Goal: Information Seeking & Learning: Learn about a topic

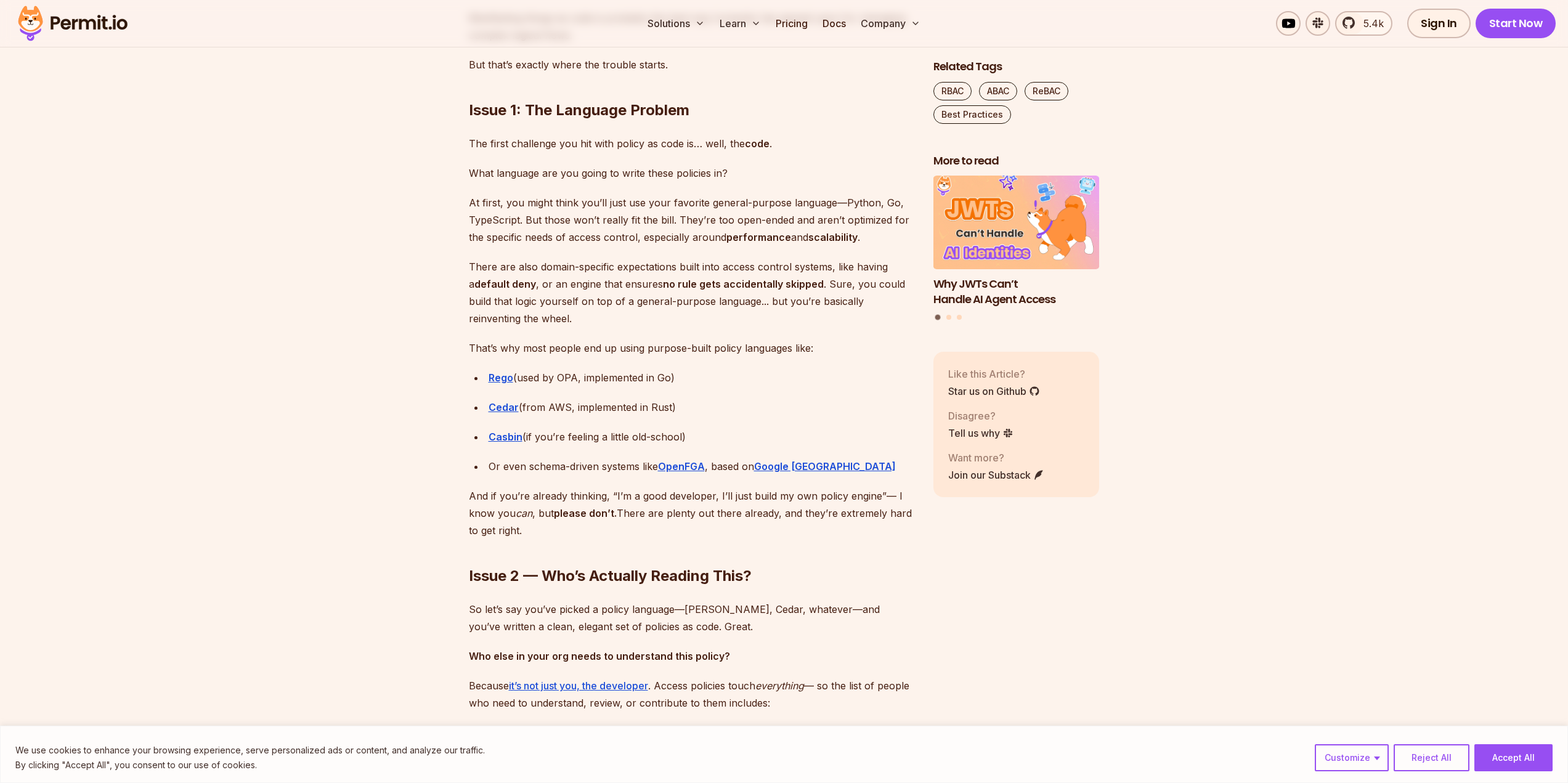
scroll to position [1971, 0]
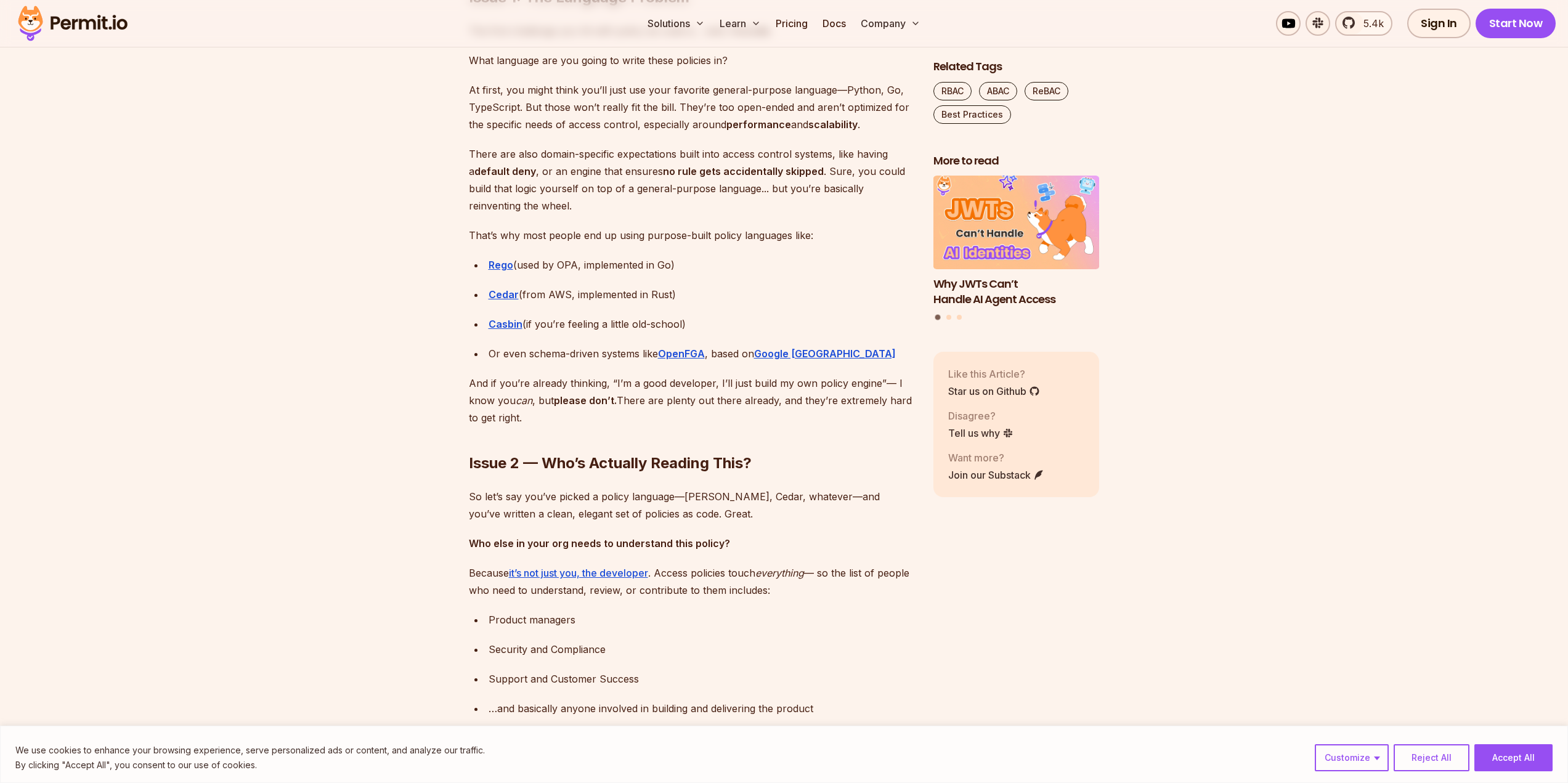
drag, startPoint x: 500, startPoint y: 292, endPoint x: 562, endPoint y: 318, distance: 67.2
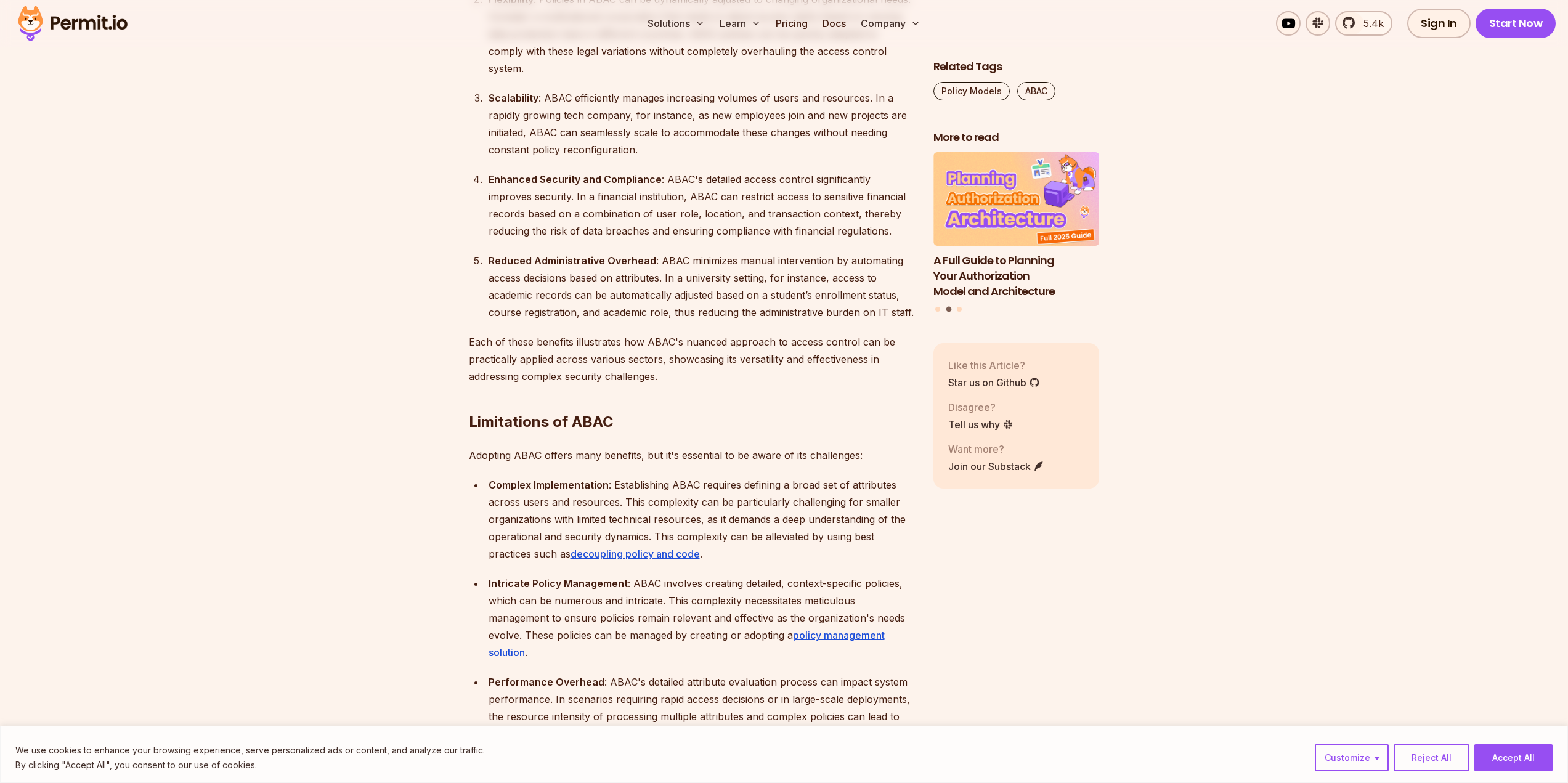
scroll to position [2772, 0]
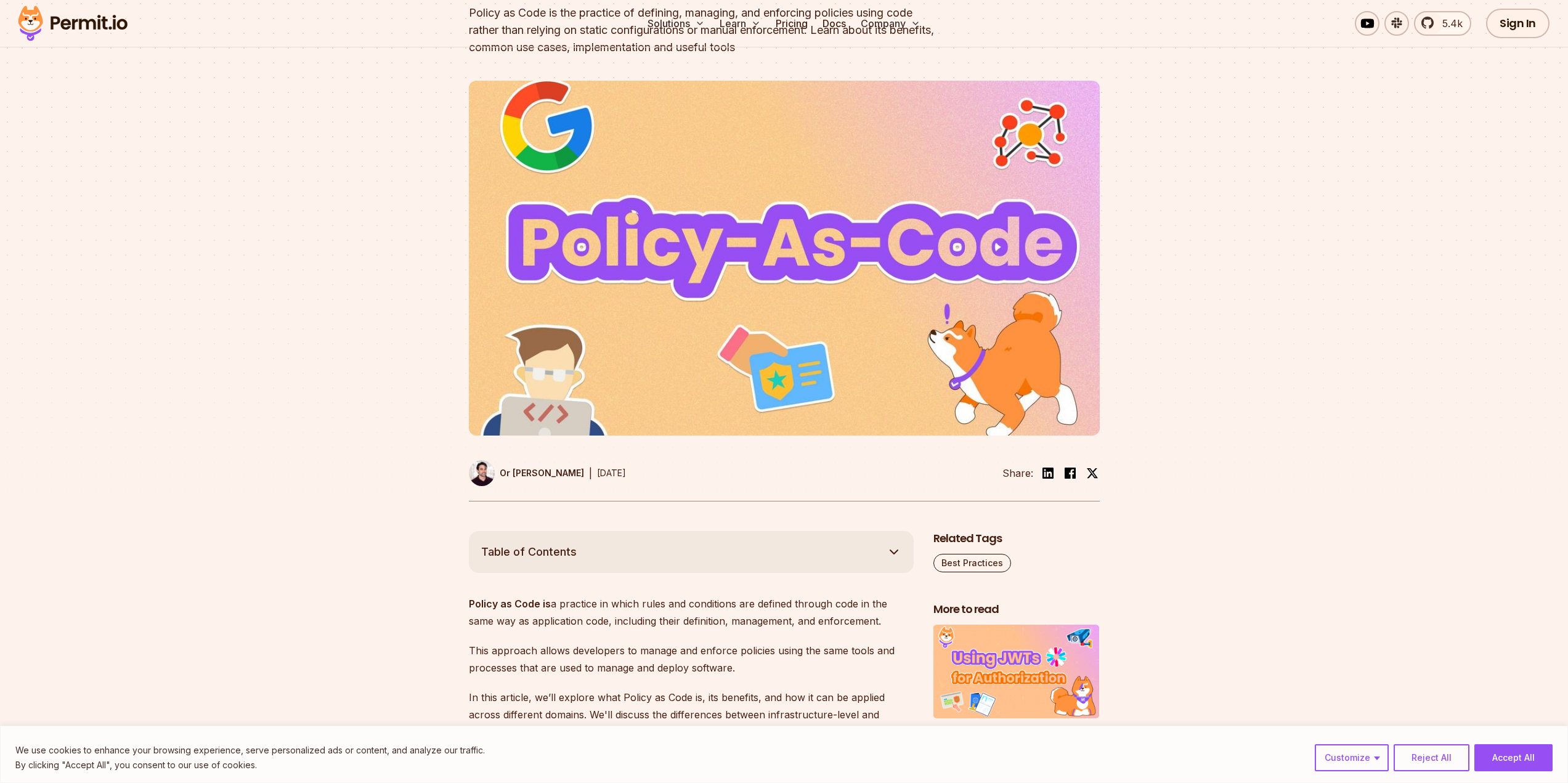
scroll to position [308, 0]
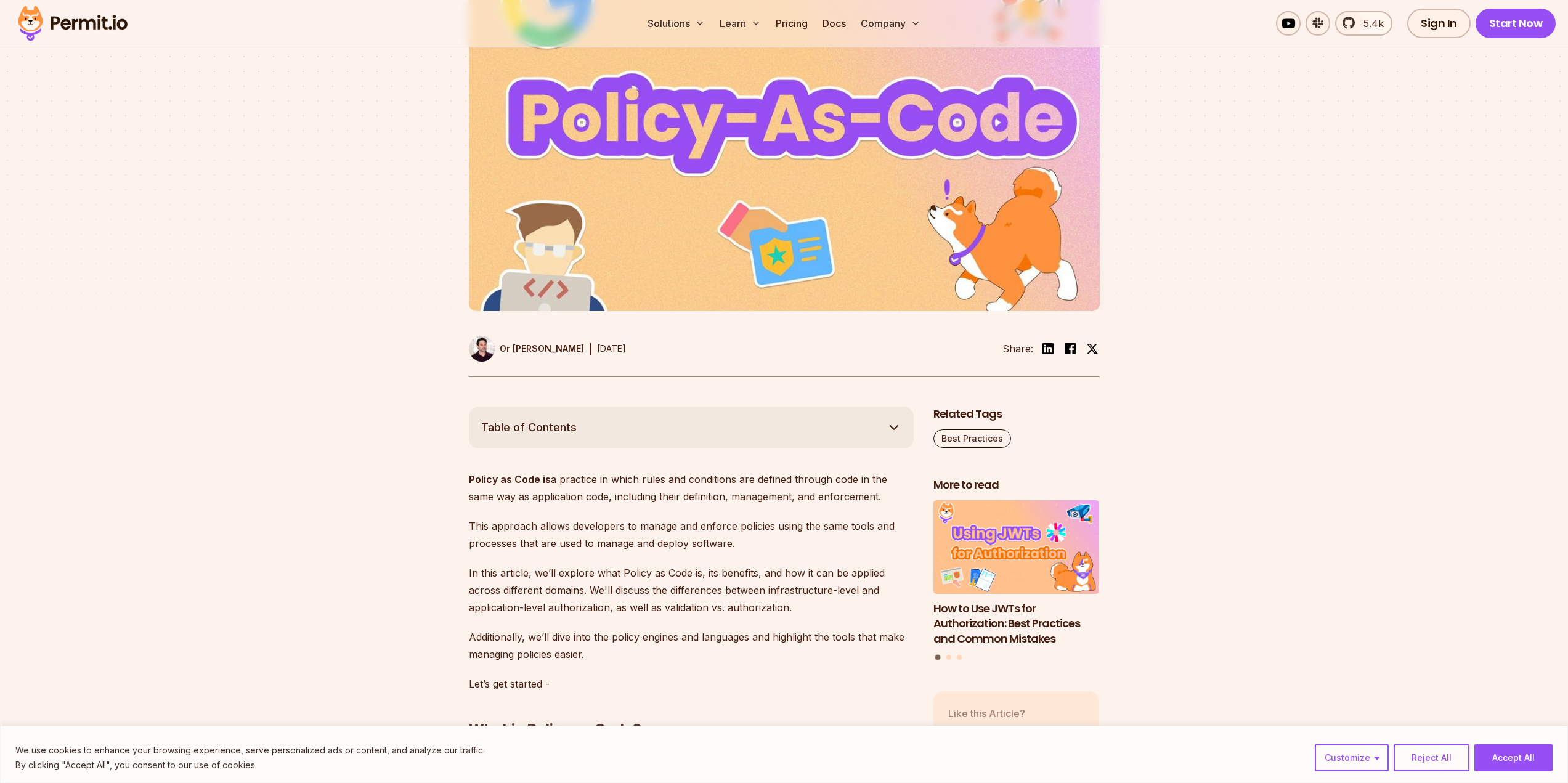
click at [821, 143] on img at bounding box center [784, 133] width 631 height 355
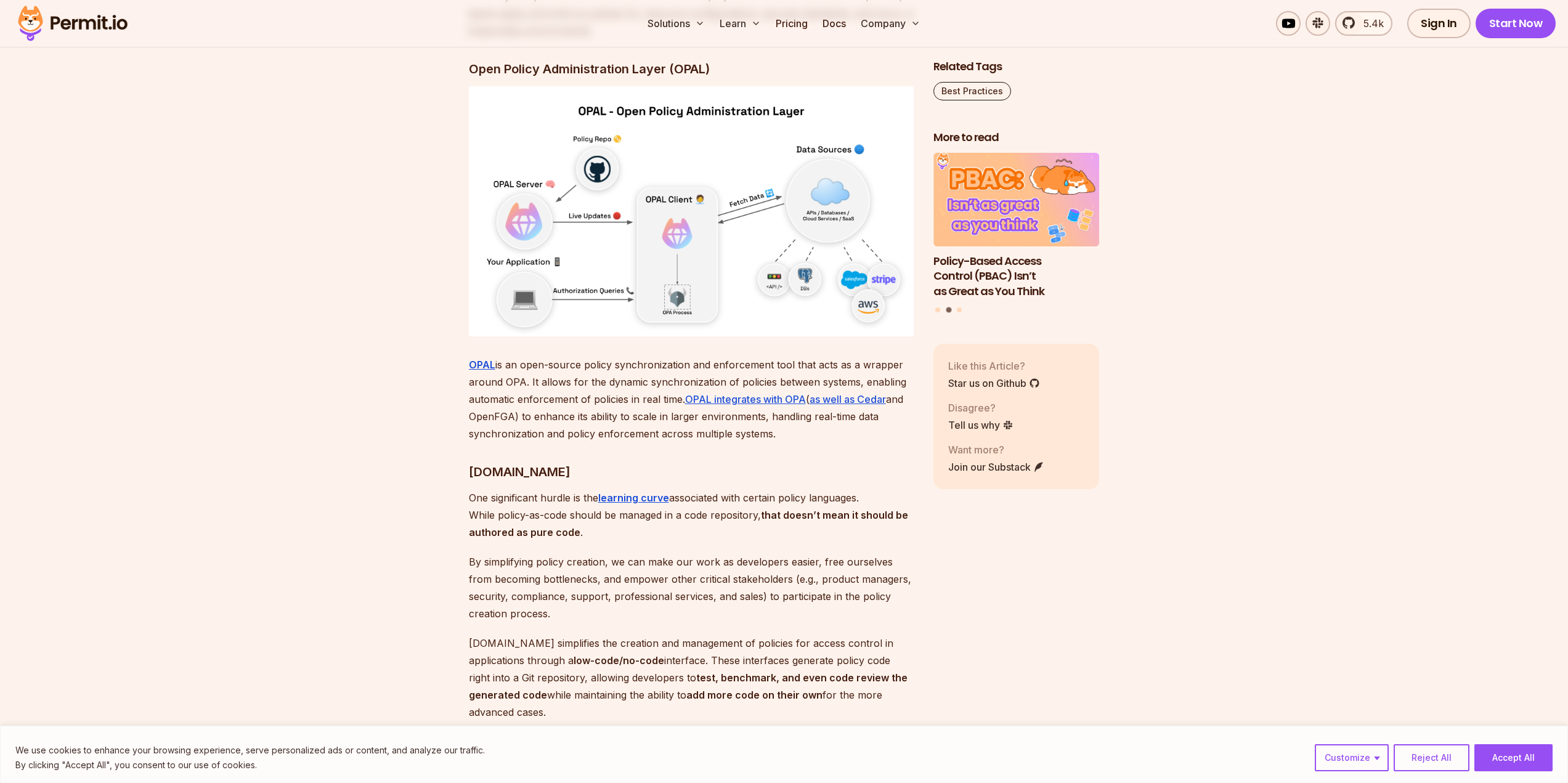
scroll to position [3388, 0]
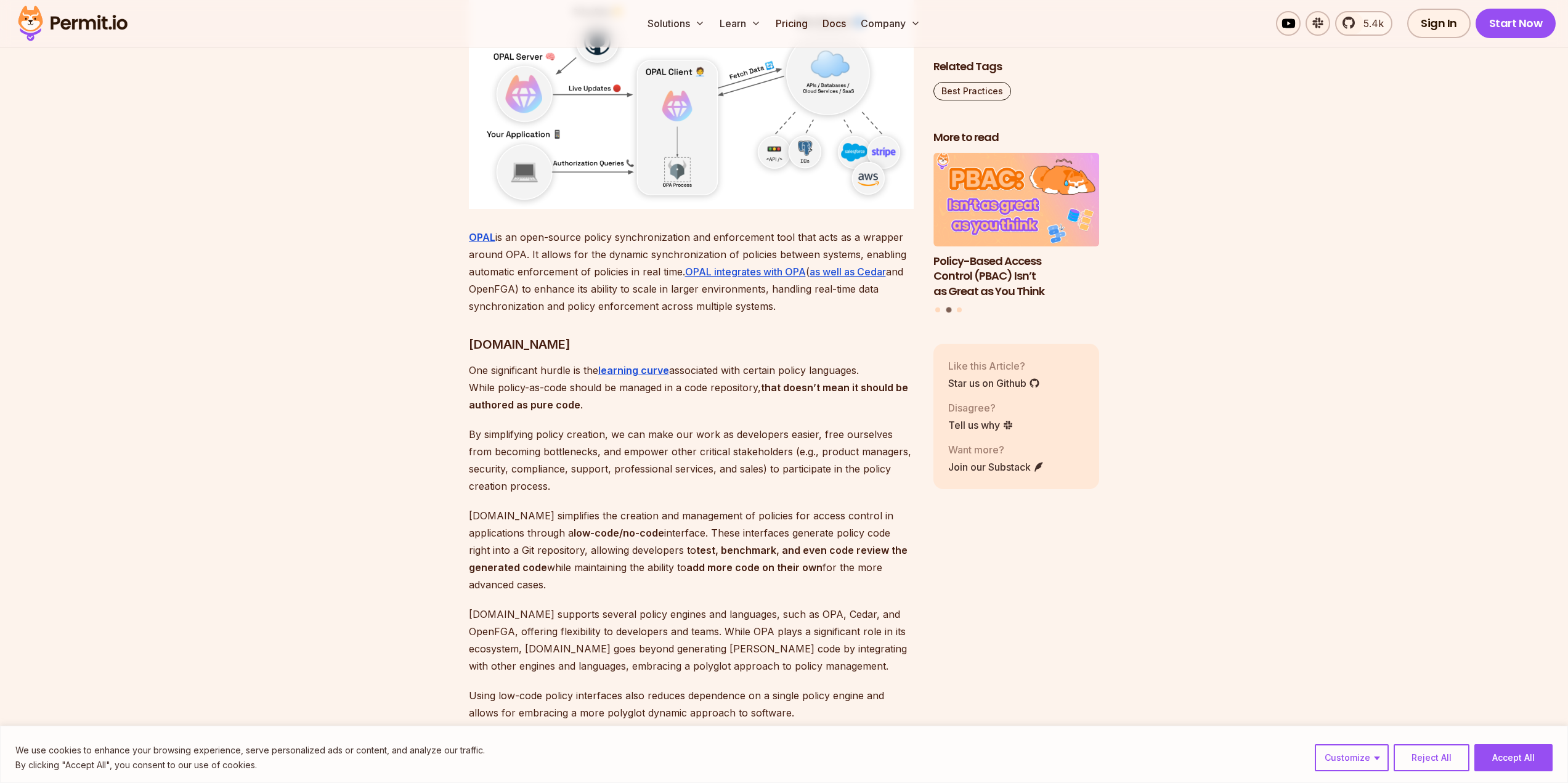
drag, startPoint x: 813, startPoint y: 350, endPoint x: 750, endPoint y: 369, distance: 65.8
click at [772, 315] on p "OPAL is an open-source policy synchronization and enforcement tool that acts as…" at bounding box center [691, 271] width 445 height 86
click at [750, 315] on p "OPAL is an open-source policy synchronization and enforcement tool that acts as…" at bounding box center [691, 271] width 445 height 86
click at [774, 315] on p "OPAL is an open-source policy synchronization and enforcement tool that acts as…" at bounding box center [691, 271] width 445 height 86
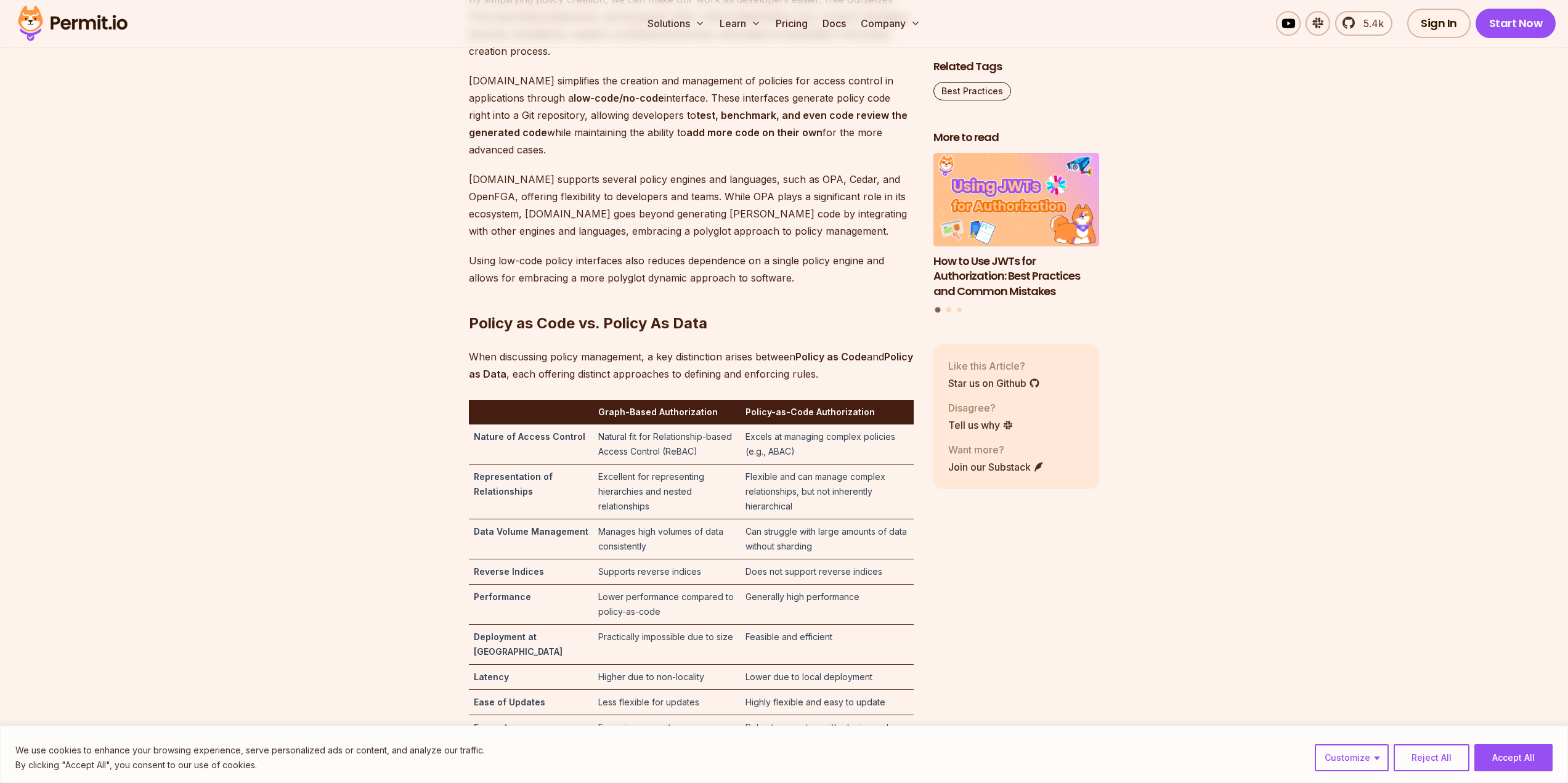
scroll to position [3943, 0]
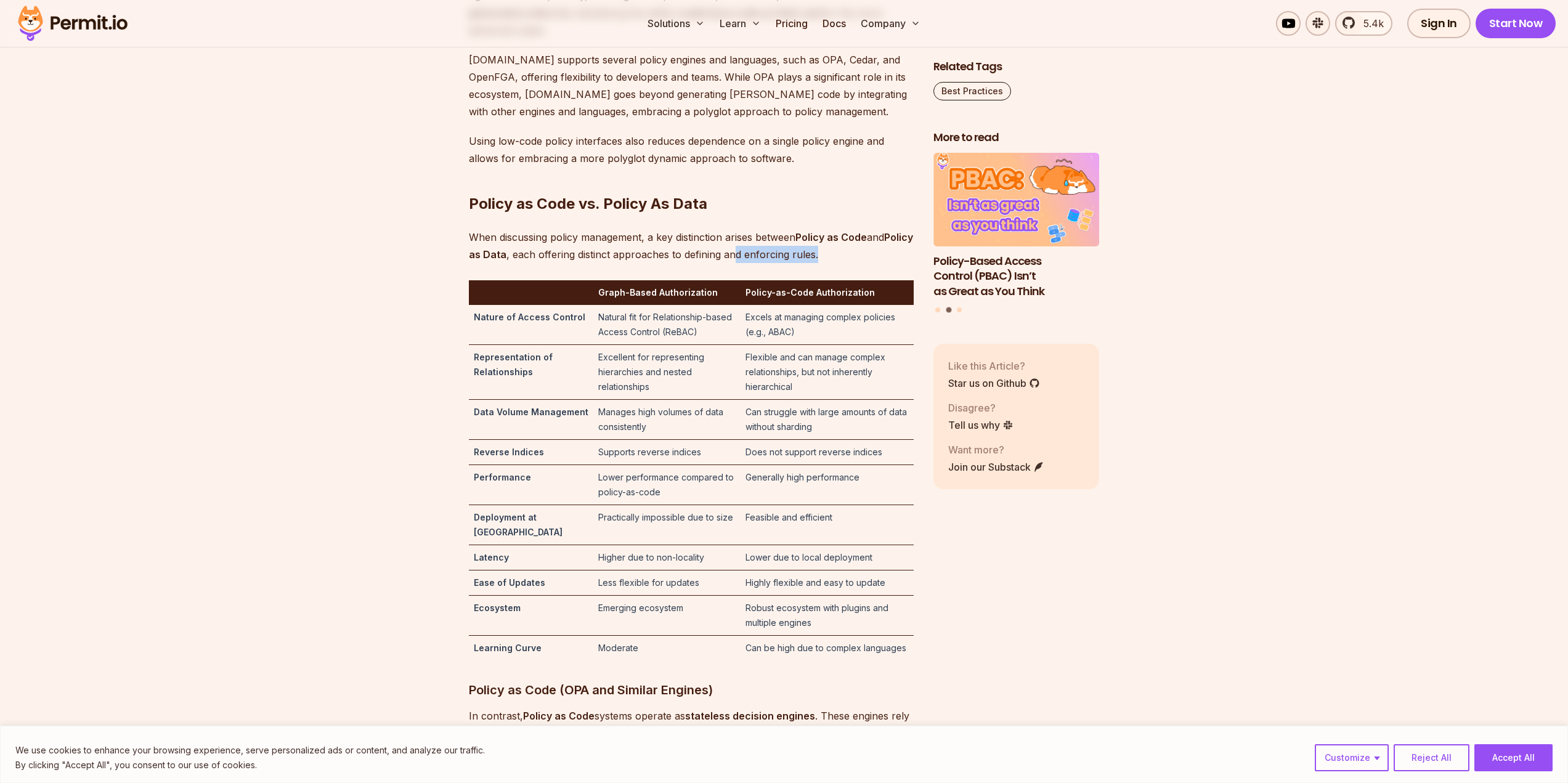
drag, startPoint x: 735, startPoint y: 294, endPoint x: 767, endPoint y: 290, distance: 32.2
click at [767, 263] on p "When discussing policy management, a key distinction arises between Policy as C…" at bounding box center [691, 245] width 445 height 35
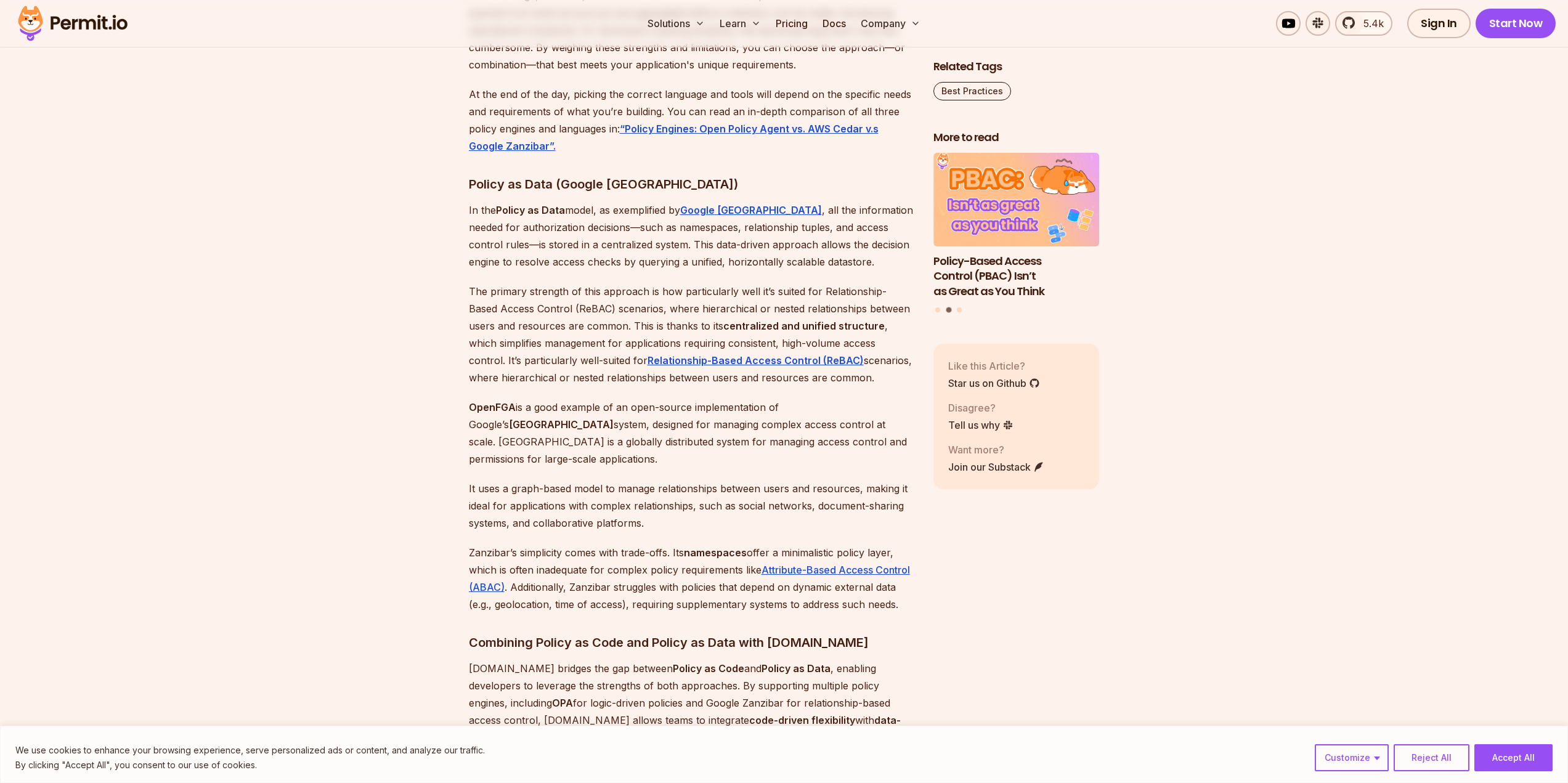
scroll to position [4928, 0]
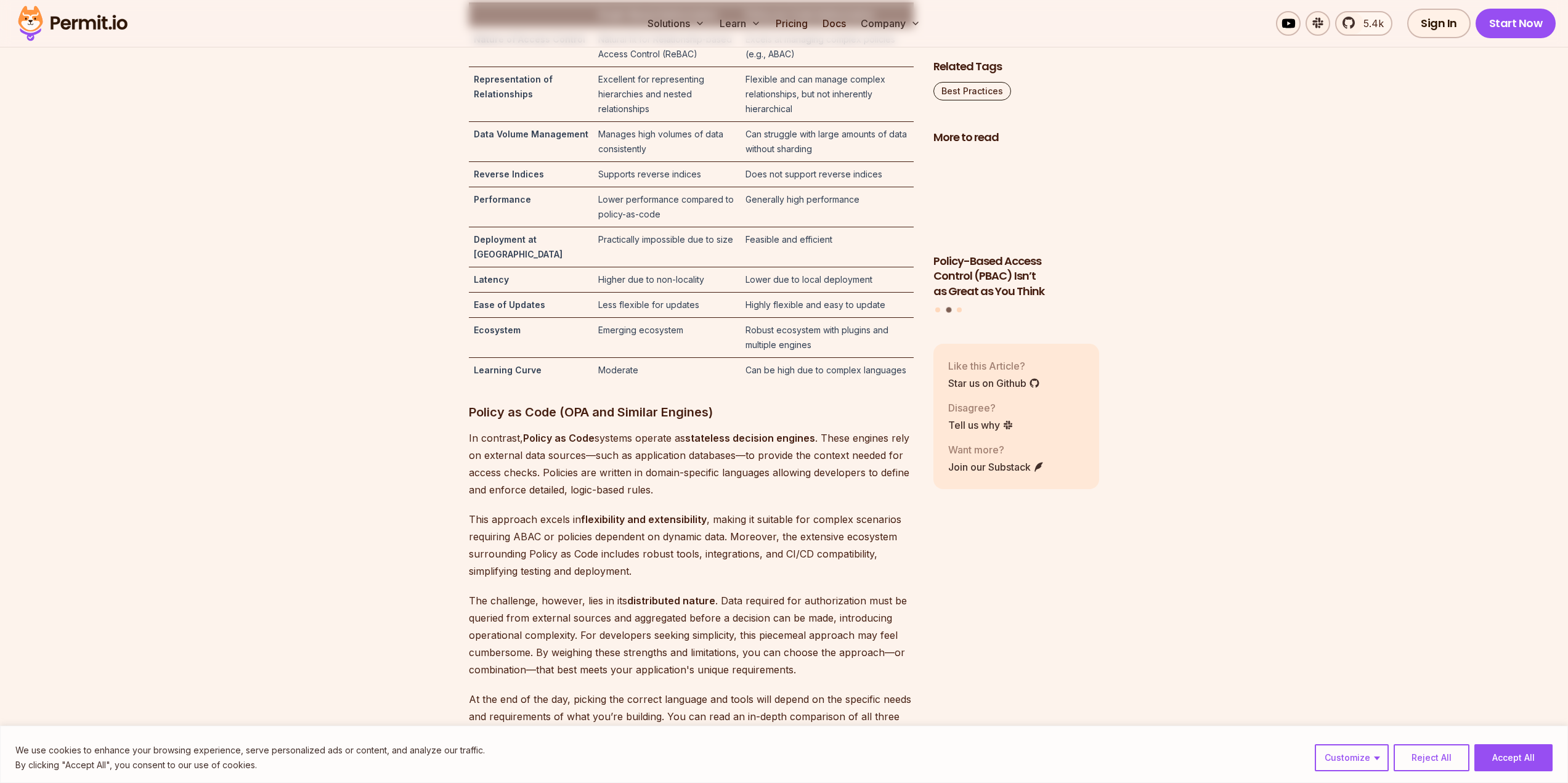
scroll to position [4312, 0]
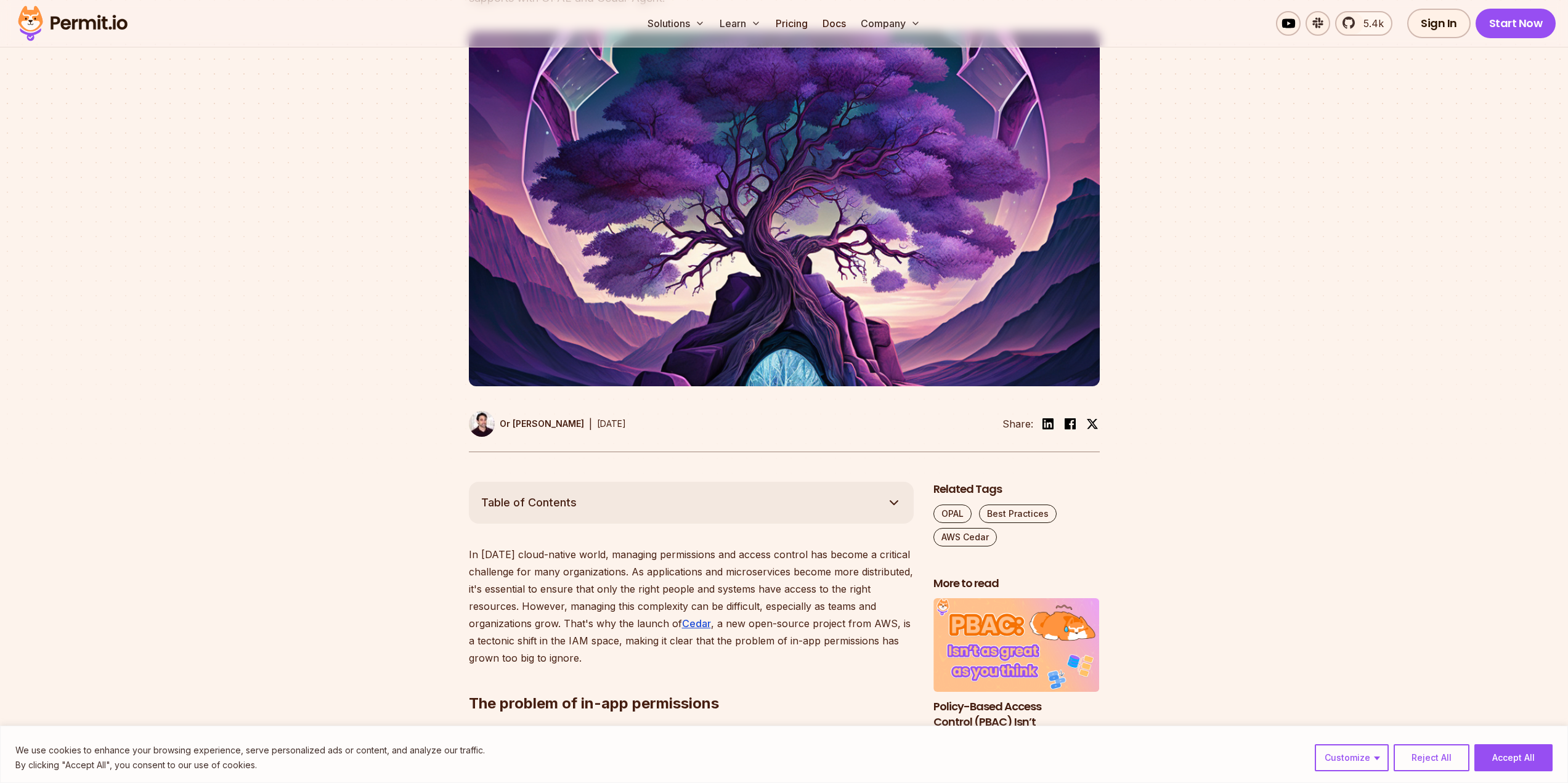
scroll to position [555, 0]
